Goal: Information Seeking & Learning: Learn about a topic

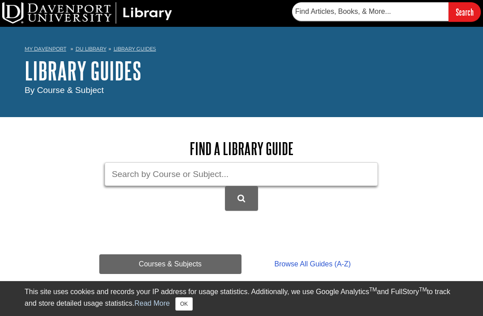
click at [309, 174] on input "Guide Search Terms" at bounding box center [241, 174] width 273 height 24
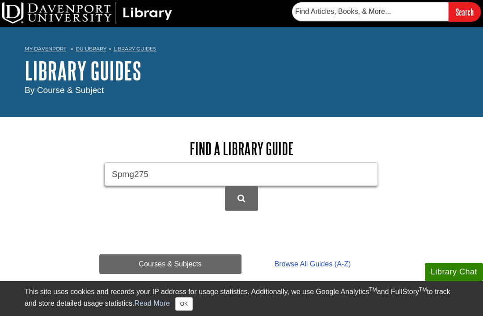
type input "Spmg275"
click at [246, 203] on button "DU Library Guides Search" at bounding box center [241, 198] width 33 height 25
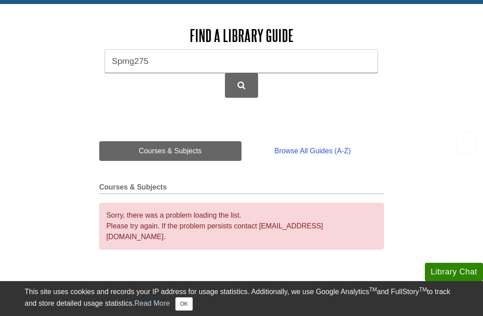
scroll to position [117, 0]
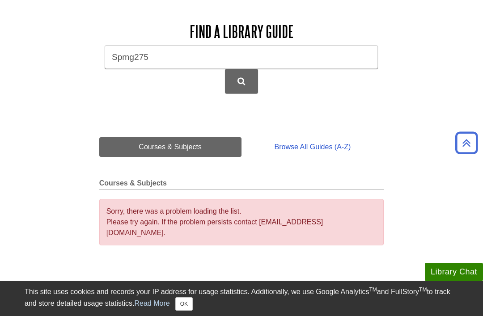
click at [346, 146] on link "Browse All Guides (A-Z)" at bounding box center [313, 147] width 143 height 20
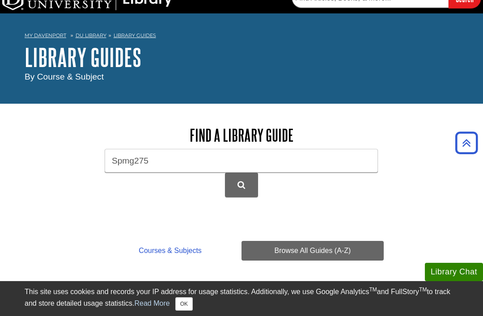
scroll to position [0, 0]
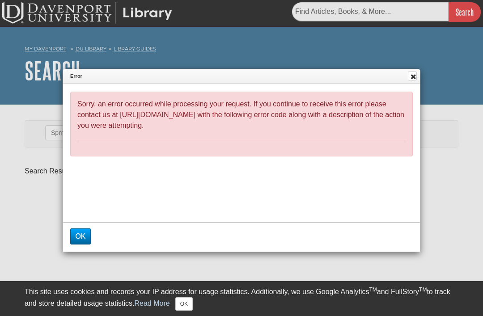
click at [76, 238] on button "OK" at bounding box center [80, 237] width 20 height 16
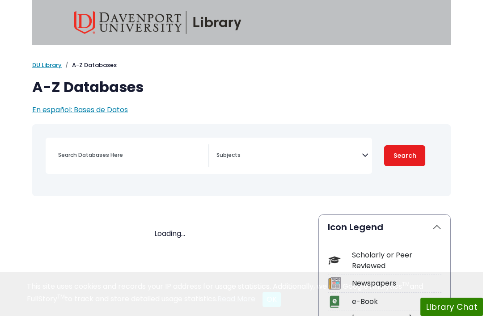
select select "Database Subject Filter"
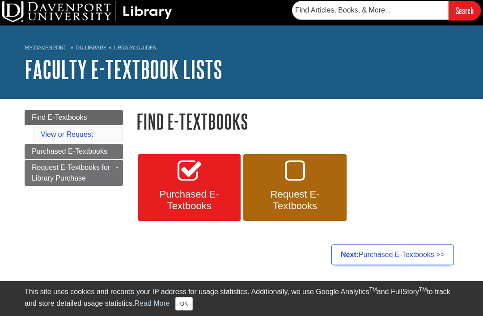
scroll to position [3, 0]
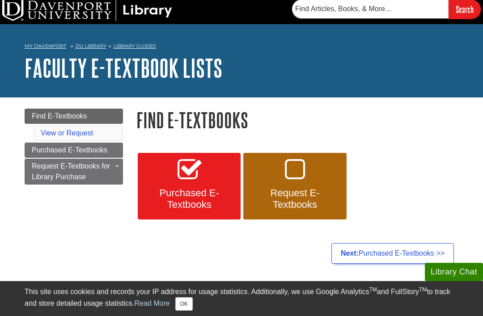
click at [37, 119] on span "Find E-Textbooks" at bounding box center [59, 116] width 55 height 8
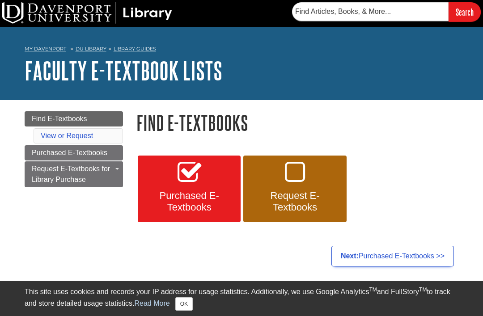
click at [57, 135] on link "View or Request" at bounding box center [67, 136] width 52 height 8
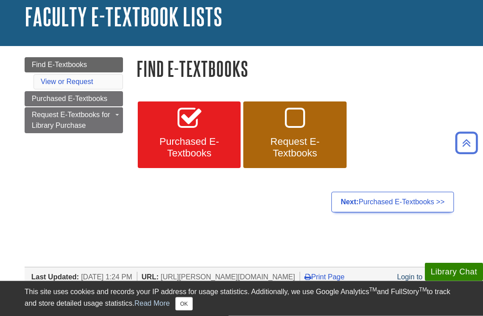
scroll to position [51, 0]
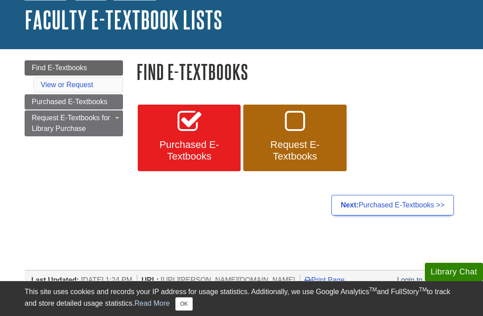
click at [341, 131] on link "Request E-Textbooks" at bounding box center [294, 138] width 103 height 67
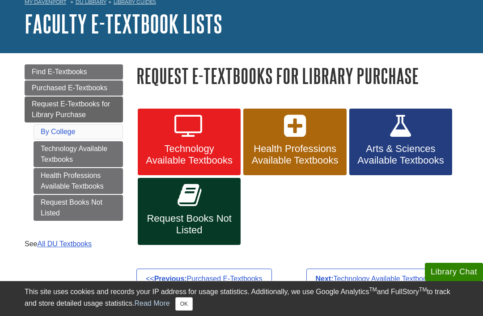
scroll to position [47, 0]
click at [42, 134] on link "By College" at bounding box center [58, 132] width 34 height 8
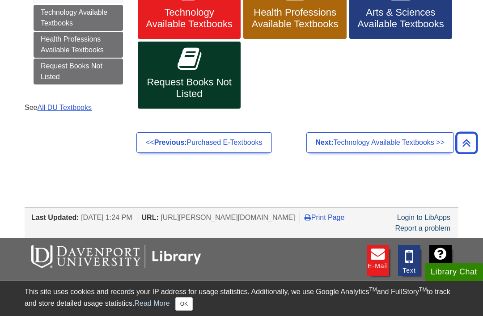
scroll to position [179, 0]
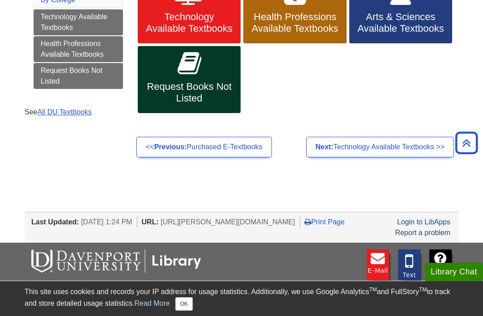
click at [47, 115] on link "All DU Textbooks" at bounding box center [64, 112] width 55 height 8
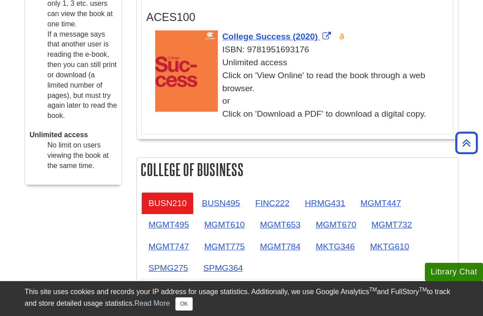
scroll to position [408, 0]
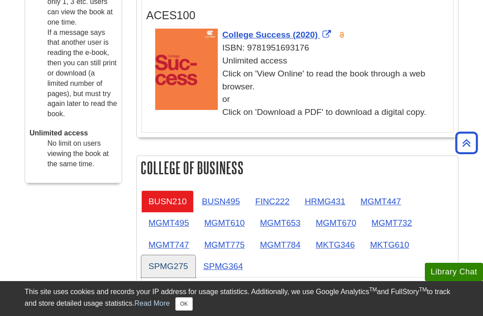
click at [170, 264] on link "SPMG275" at bounding box center [168, 266] width 54 height 22
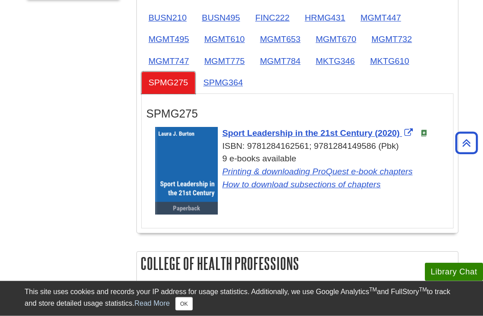
scroll to position [589, 0]
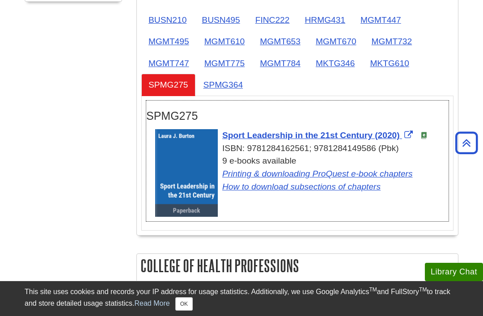
click at [295, 135] on span "Sport Leadership in the 21st Century (2020)" at bounding box center [311, 135] width 178 height 9
